Goal: Find specific page/section: Find specific page/section

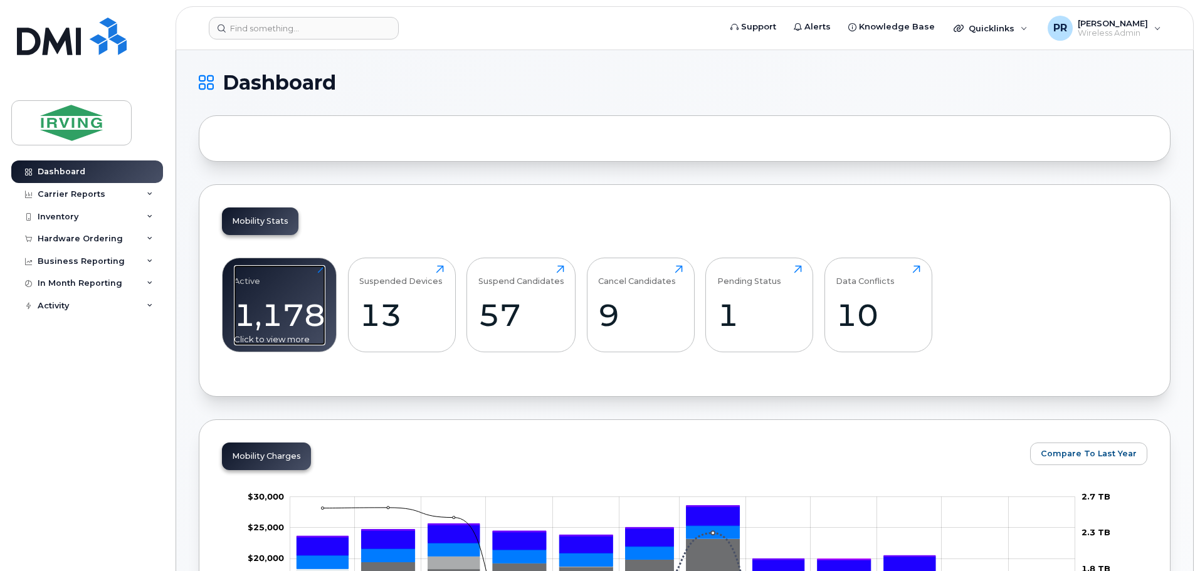
click at [269, 312] on div "1,178" at bounding box center [280, 315] width 92 height 37
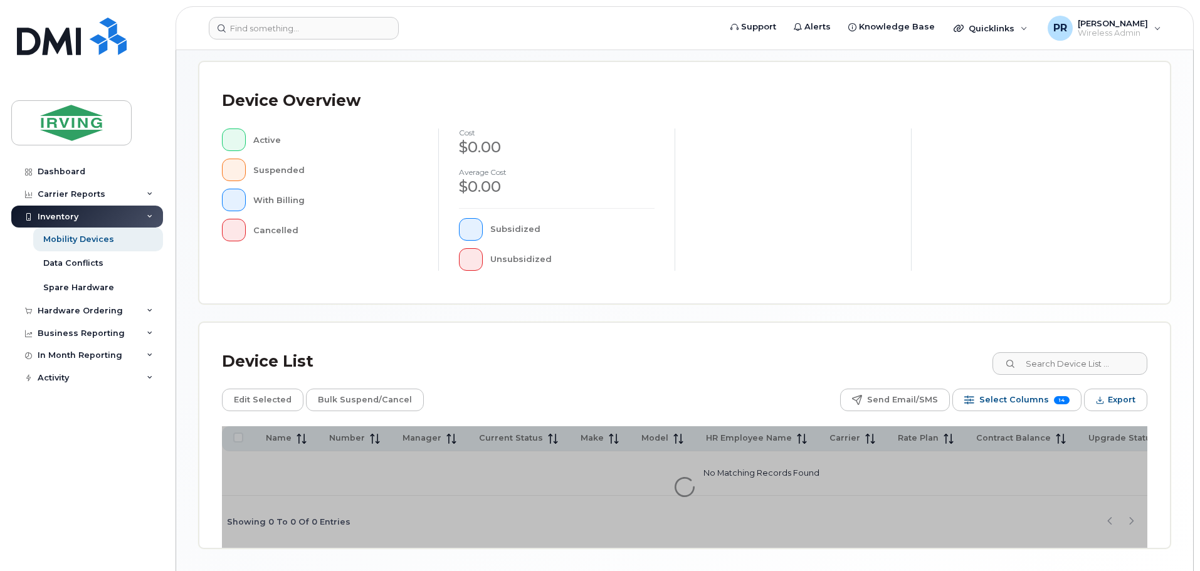
scroll to position [295, 0]
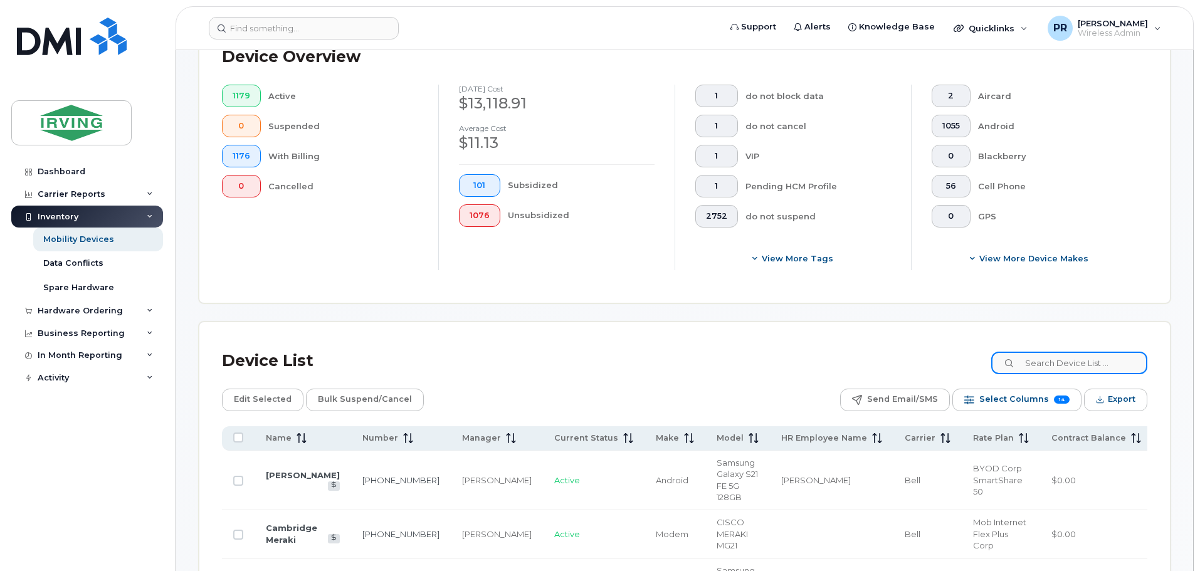
click at [1054, 359] on input at bounding box center [1069, 363] width 156 height 23
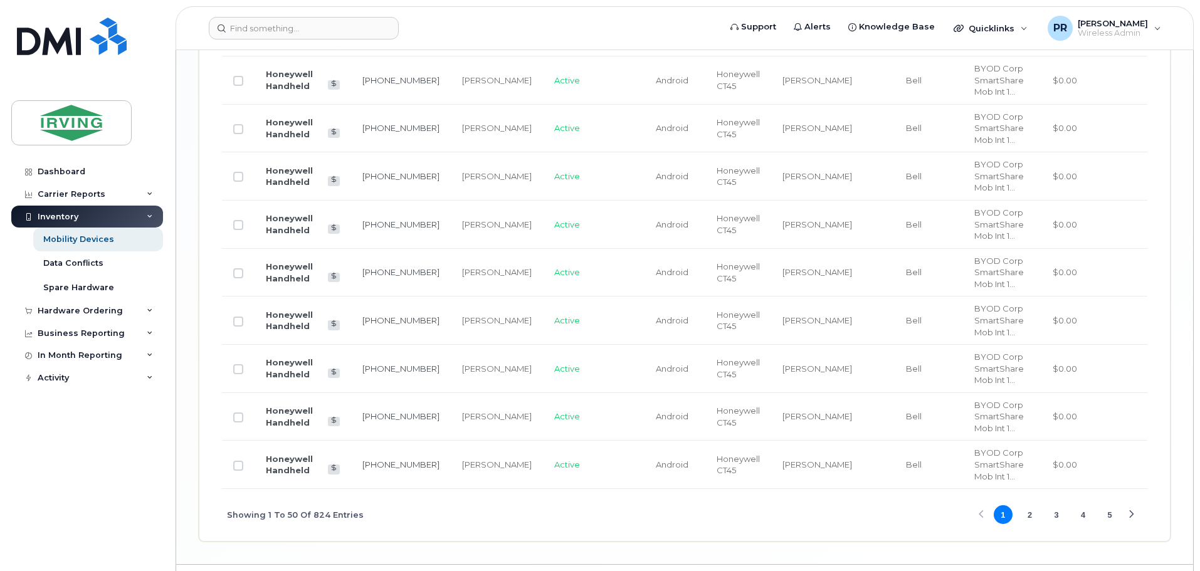
scroll to position [2697, 0]
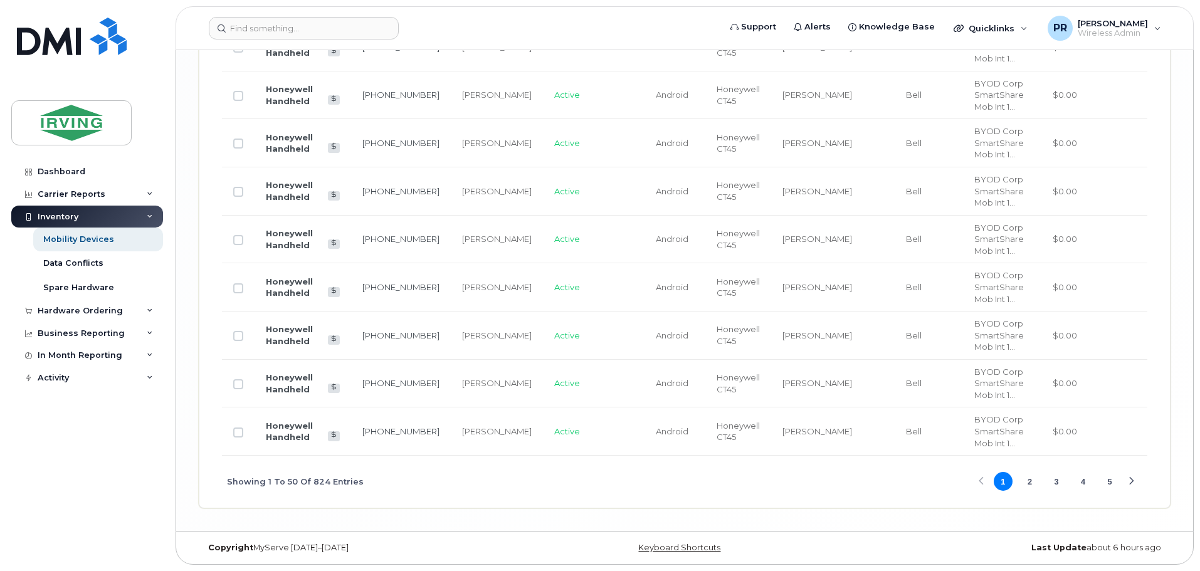
type input "honeywell"
click at [277, 31] on input at bounding box center [304, 28] width 190 height 23
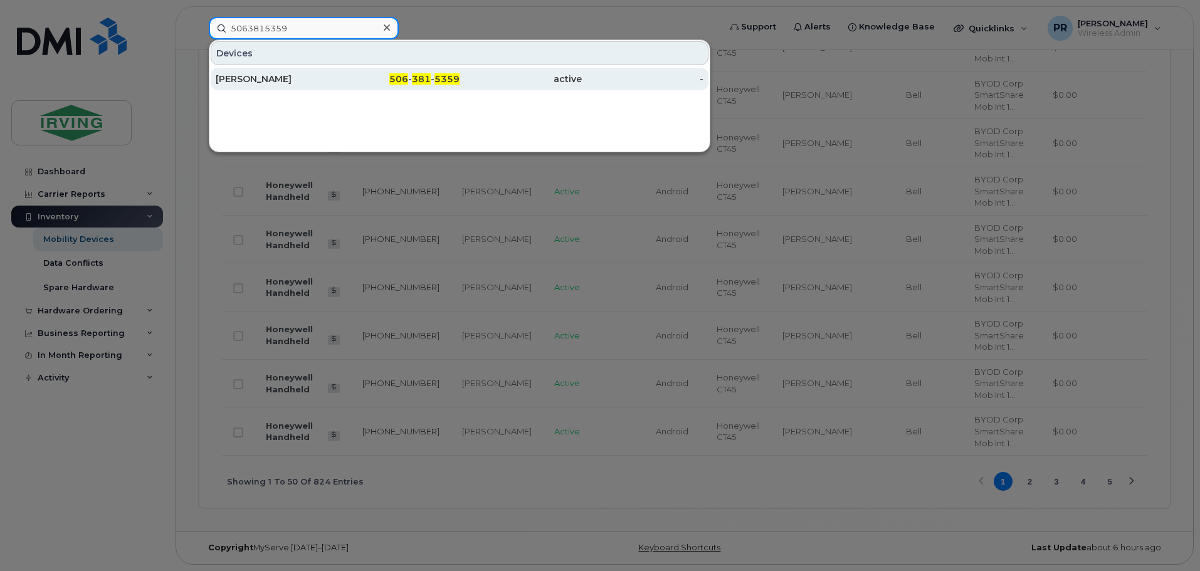
type input "5063815359"
click at [290, 75] on div "[PERSON_NAME]" at bounding box center [277, 79] width 122 height 13
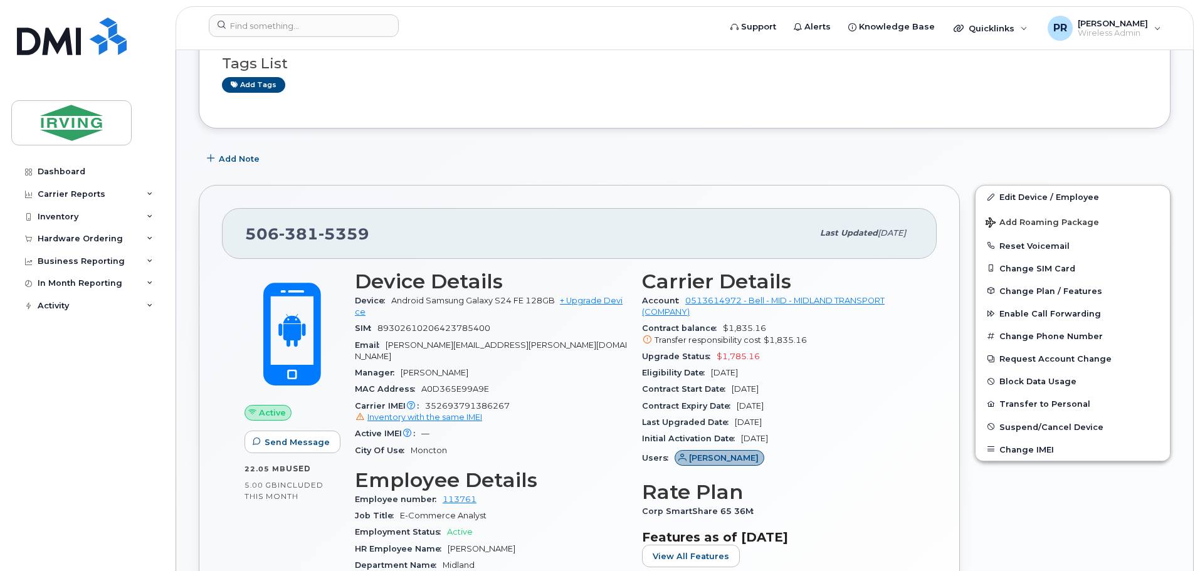
scroll to position [125, 0]
